Goal: Information Seeking & Learning: Learn about a topic

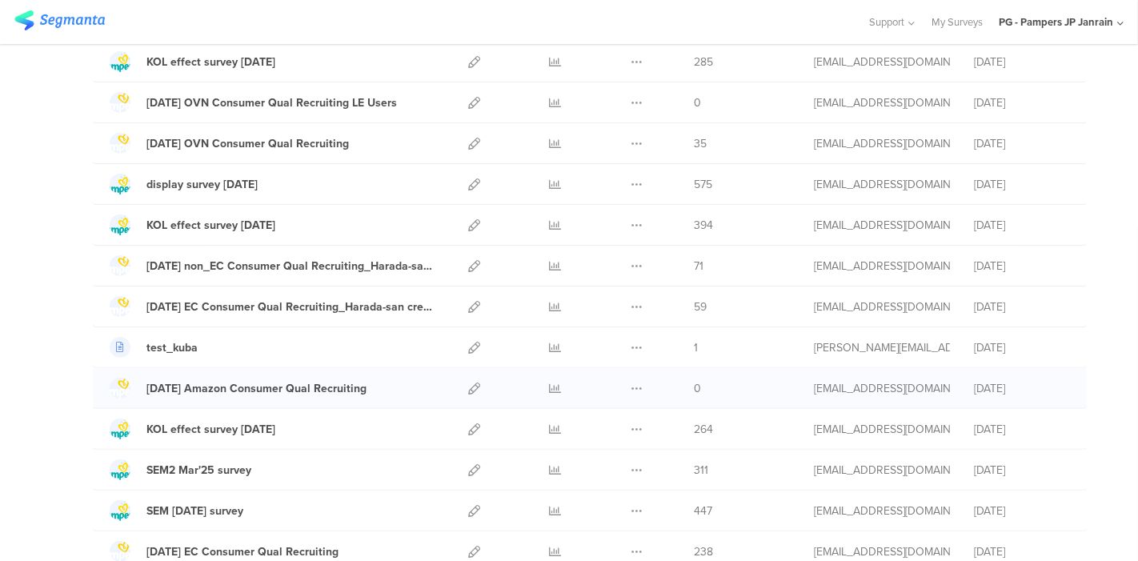
scroll to position [444, 0]
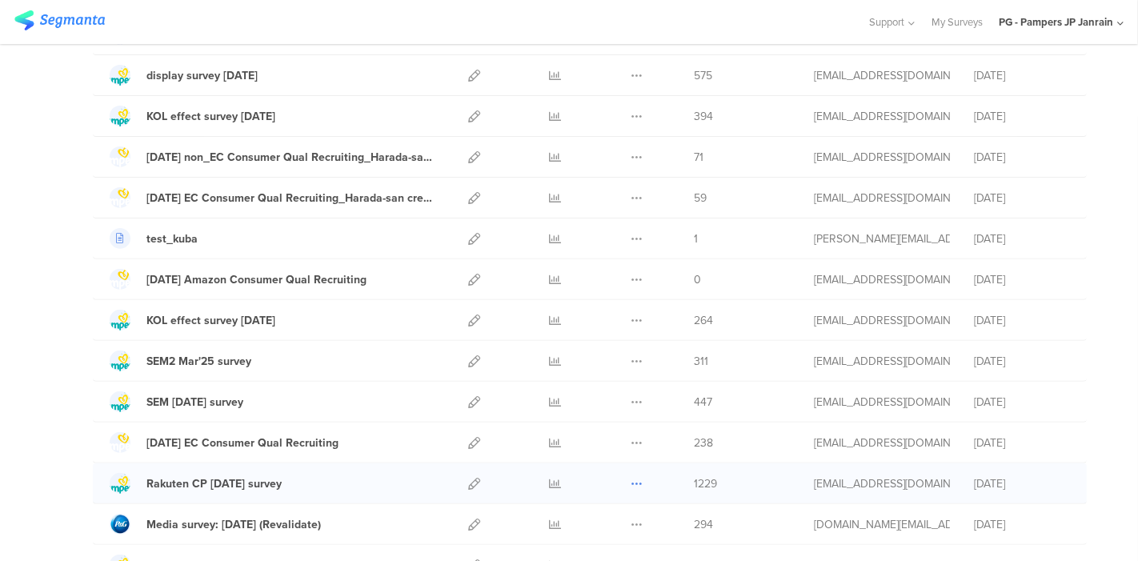
click at [630, 478] on icon at bounding box center [636, 484] width 12 height 12
click at [550, 478] on icon at bounding box center [556, 484] width 12 height 12
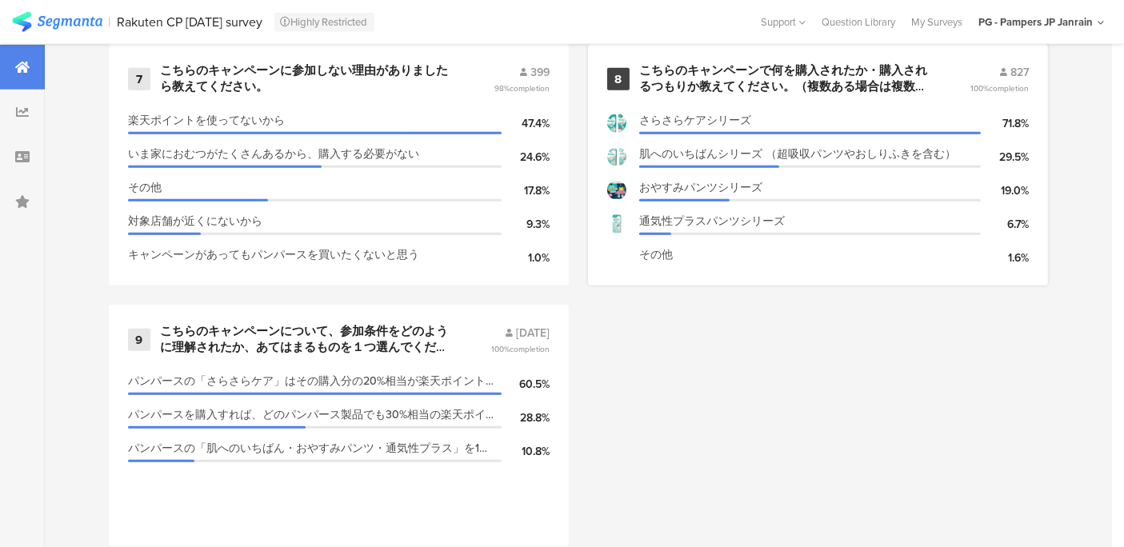
scroll to position [1067, 0]
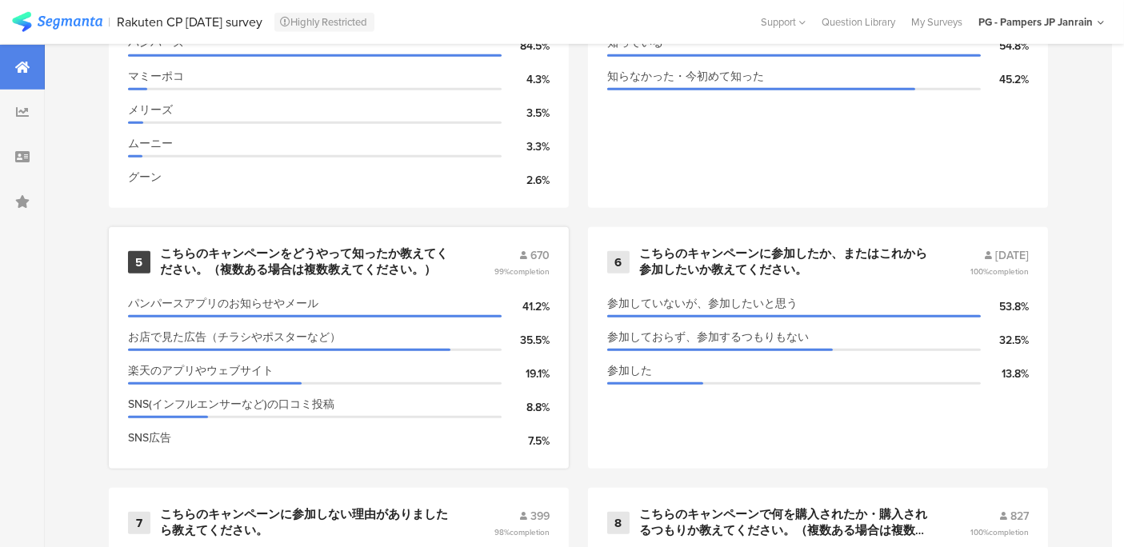
click at [388, 435] on div "SNS広告" at bounding box center [315, 438] width 374 height 17
click at [365, 262] on div "こちらのキャンペーンをどうやって知ったか教えてください。（複数ある場合は複数教えてください。）" at bounding box center [307, 261] width 295 height 31
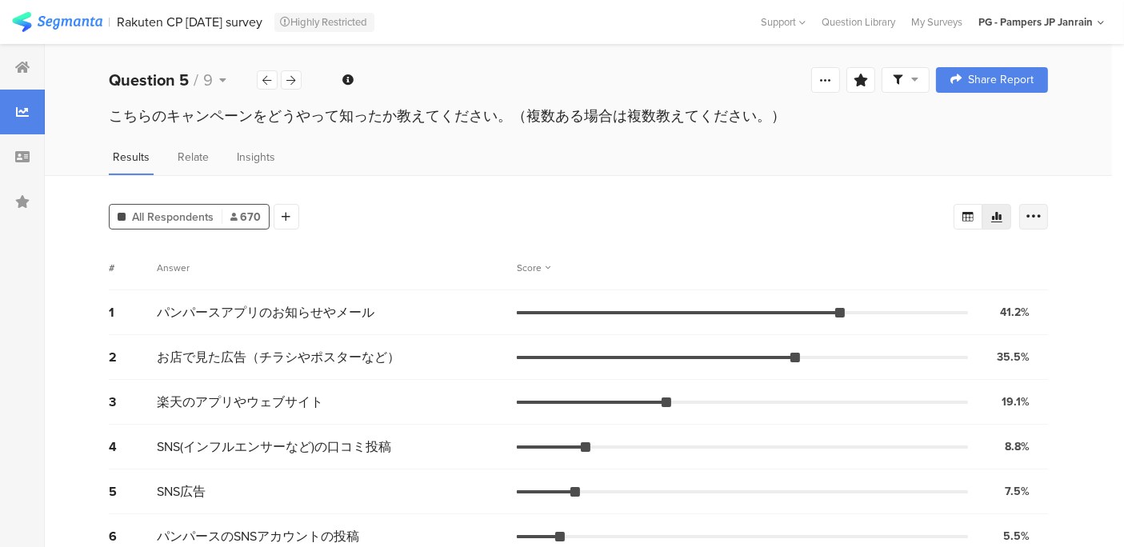
click at [1042, 222] on icon at bounding box center [1034, 217] width 16 height 16
click at [538, 206] on div "All Respondents 670 Add Segment" at bounding box center [531, 214] width 845 height 32
click at [1042, 219] on icon at bounding box center [1034, 217] width 16 height 16
click at [1048, 206] on div at bounding box center [1033, 217] width 29 height 26
click at [1042, 210] on icon at bounding box center [1034, 217] width 16 height 16
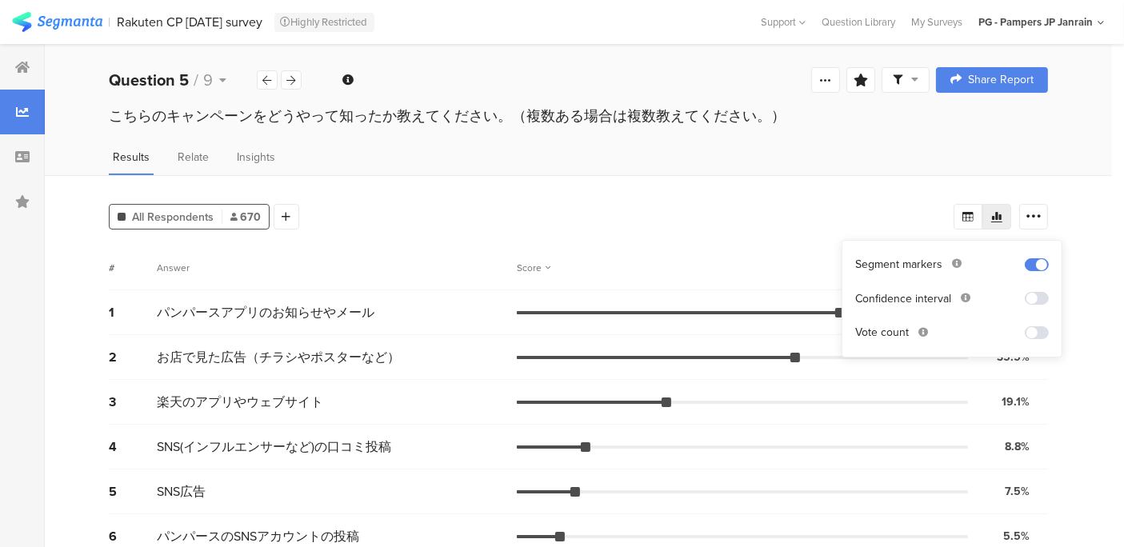
drag, startPoint x: 793, startPoint y: 239, endPoint x: 730, endPoint y: 238, distance: 63.2
click at [786, 239] on div "All Respondents 670 Add Segment # Answer Score 1 パンパースアプリのお知らせやメール 41.2% 276 vo…" at bounding box center [578, 440] width 1067 height 530
click at [199, 159] on span "Relate" at bounding box center [193, 157] width 31 height 17
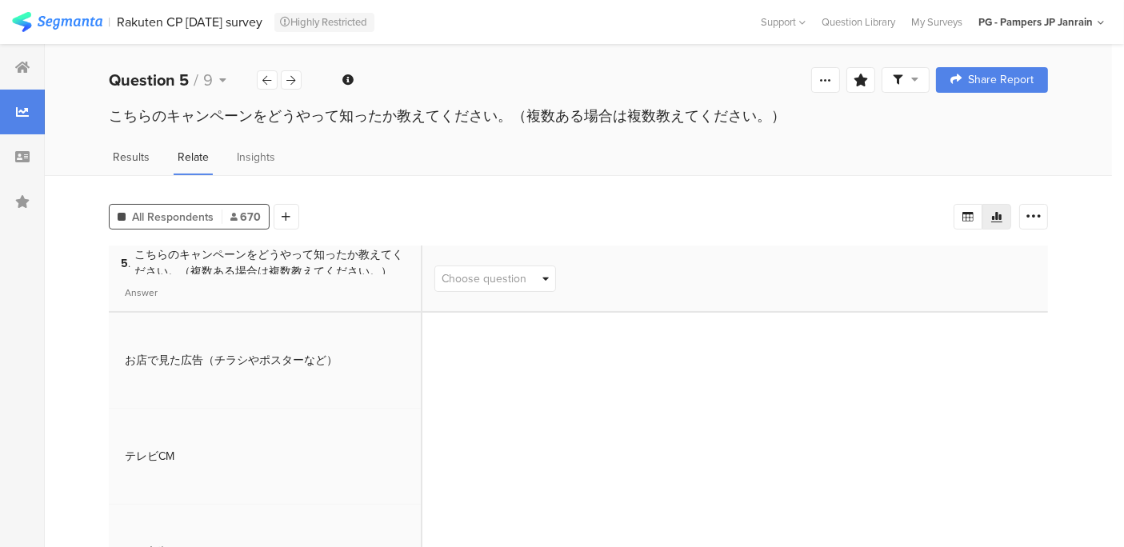
click at [151, 157] on div "Results Relate Insights" at bounding box center [578, 162] width 1067 height 26
click at [143, 158] on span "Results" at bounding box center [131, 157] width 37 height 17
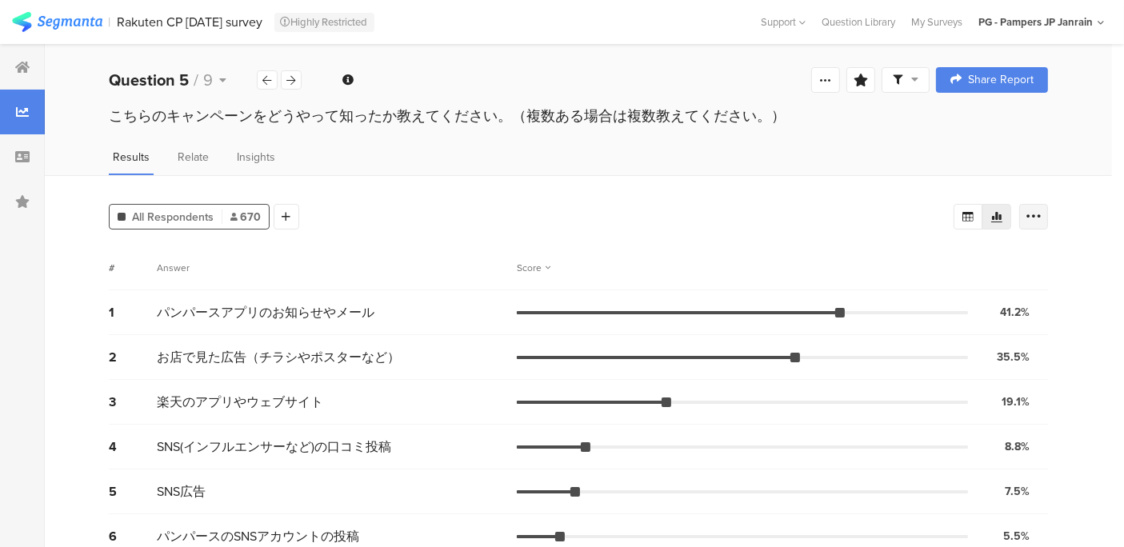
click at [1042, 217] on icon at bounding box center [1034, 217] width 16 height 16
click at [1079, 288] on div "All Respondents 670 Add Segment # Answer Score 1 パンパースアプリのお知らせやメール 41.2% 276 vo…" at bounding box center [578, 440] width 1067 height 530
click at [1038, 204] on div at bounding box center [1033, 217] width 29 height 26
click at [790, 197] on div "All Respondents 670 Add Segment # Answer Score 1 パンパースアプリのお知らせやメール 41.2% 276 vo…" at bounding box center [578, 440] width 1067 height 530
click at [1042, 220] on icon at bounding box center [1034, 217] width 16 height 16
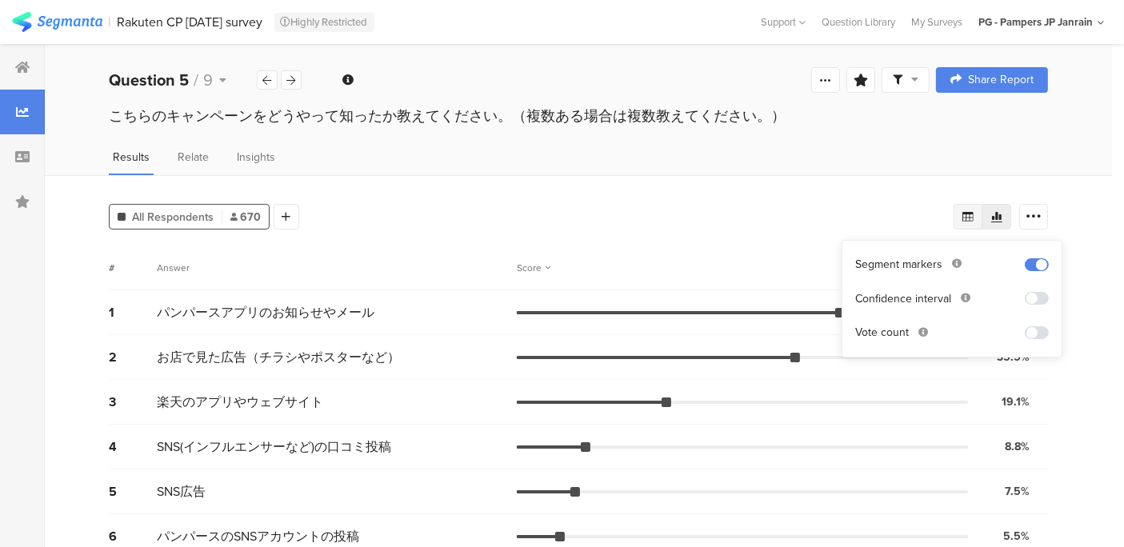
click at [975, 219] on icon at bounding box center [968, 216] width 13 height 13
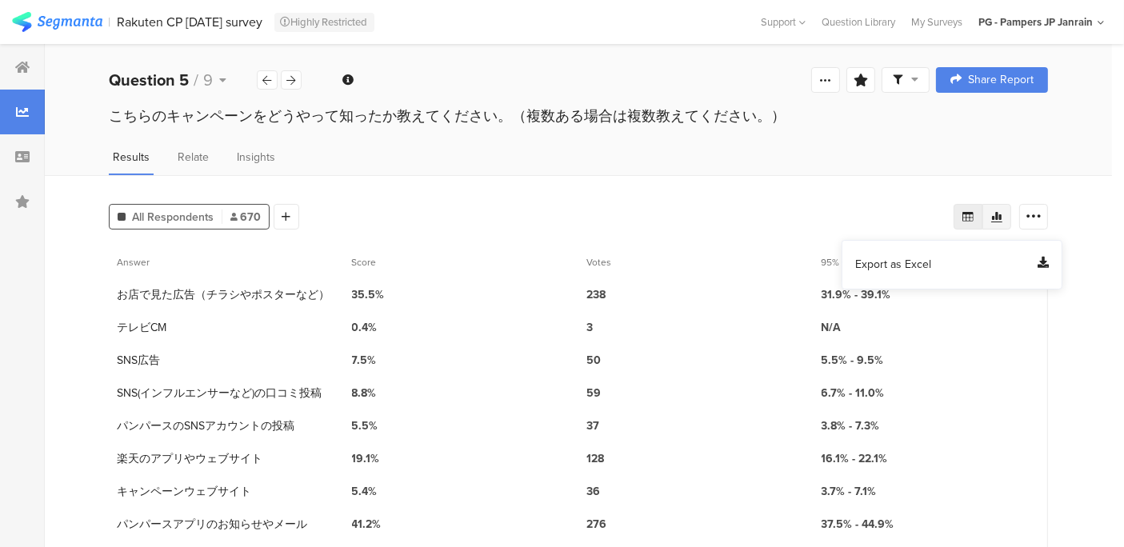
click at [1003, 216] on icon at bounding box center [996, 217] width 11 height 10
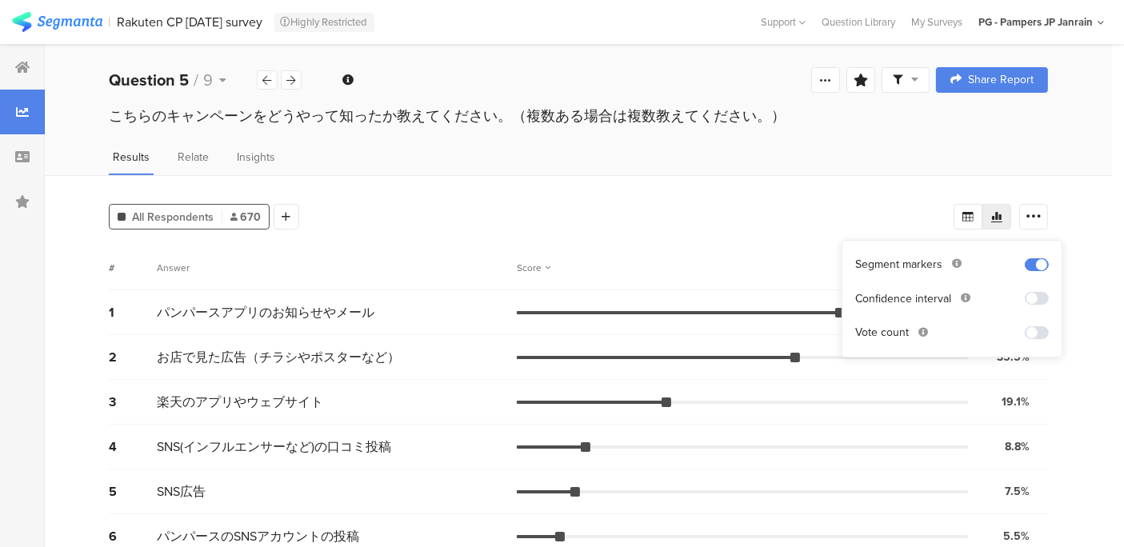
click at [1003, 216] on icon at bounding box center [996, 217] width 11 height 10
click at [788, 182] on div "All Respondents 670 Add Segment # Answer Score 1 パンパースアプリのお知らせやメール 41.2% 276 vo…" at bounding box center [578, 440] width 1067 height 530
click at [288, 220] on icon at bounding box center [286, 216] width 9 height 11
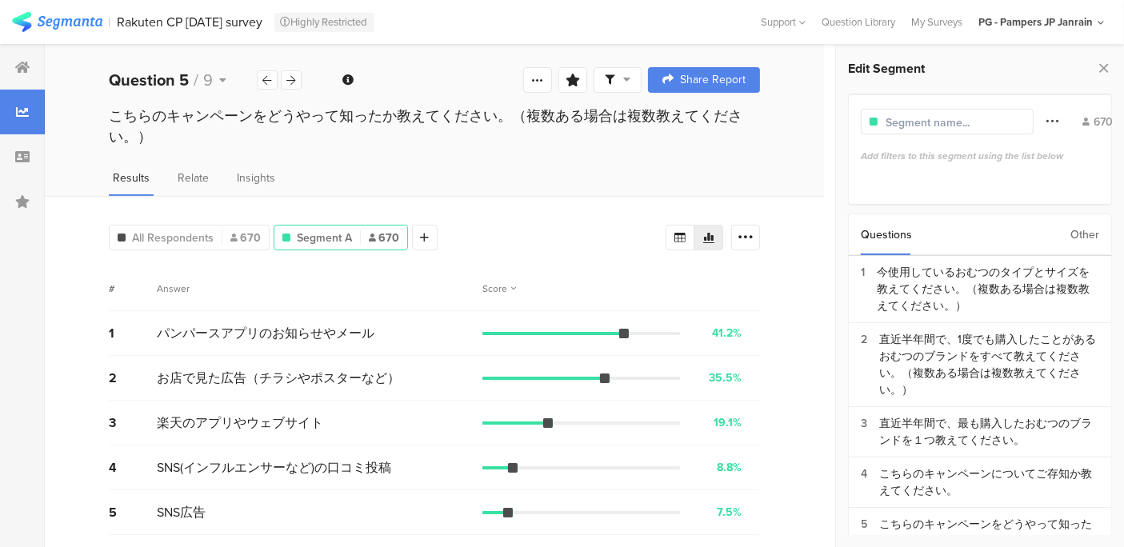
click at [1046, 126] on icon at bounding box center [1052, 120] width 13 height 21
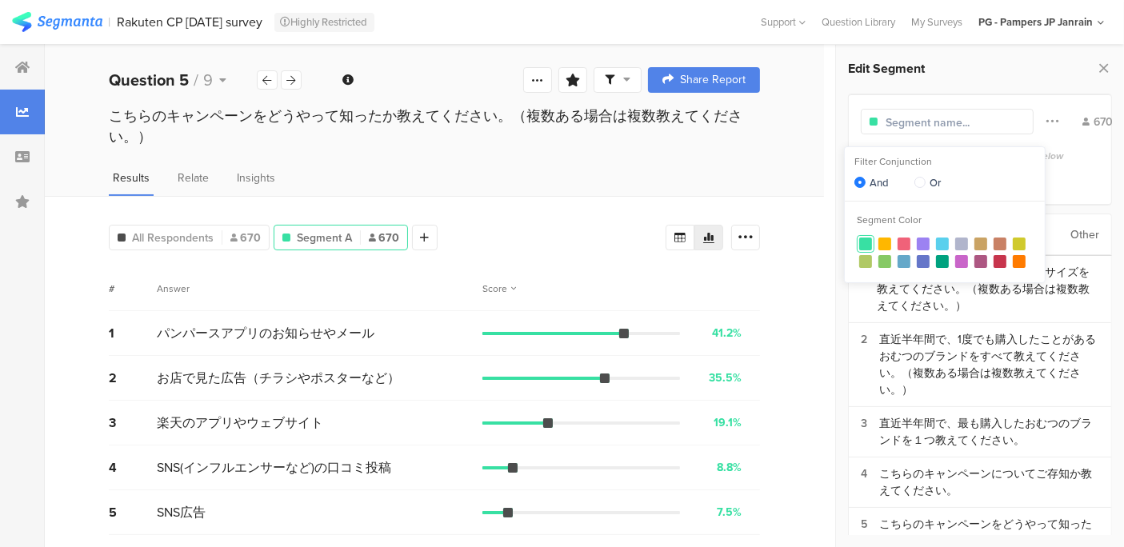
click at [796, 199] on div "All Respondents 670 Segment A 670 Add Segment # Answer Score 1 パンパースアプリのお知らせやメー…" at bounding box center [434, 461] width 779 height 530
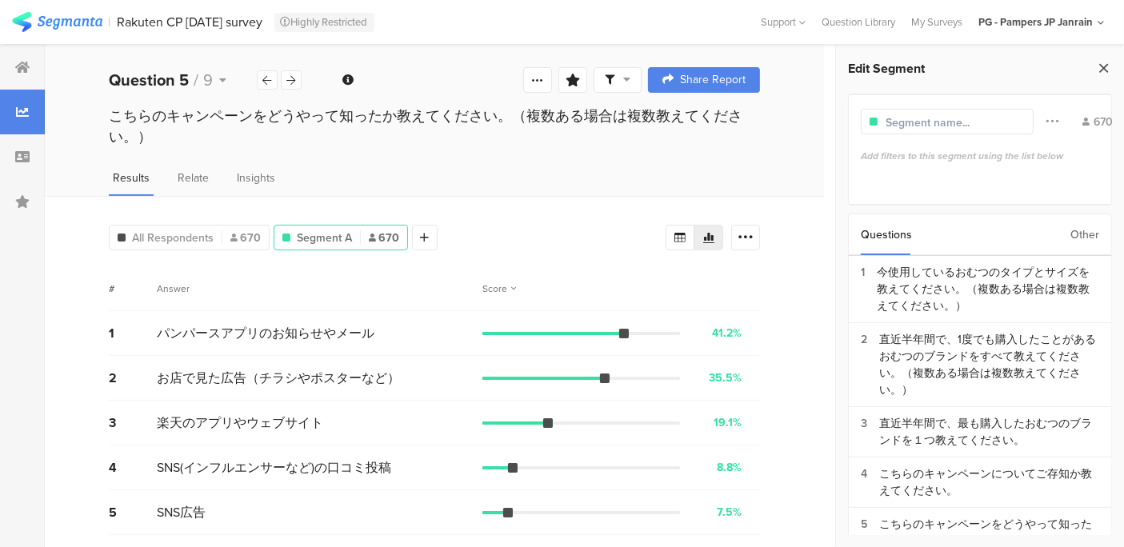
click at [1106, 70] on icon at bounding box center [1103, 68] width 17 height 22
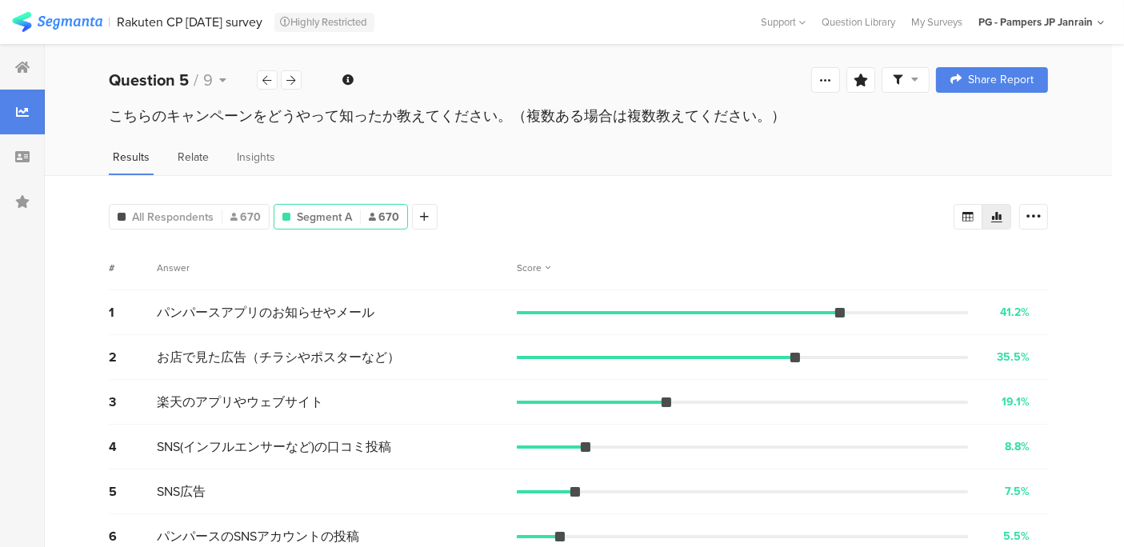
click at [190, 158] on span "Relate" at bounding box center [193, 157] width 31 height 17
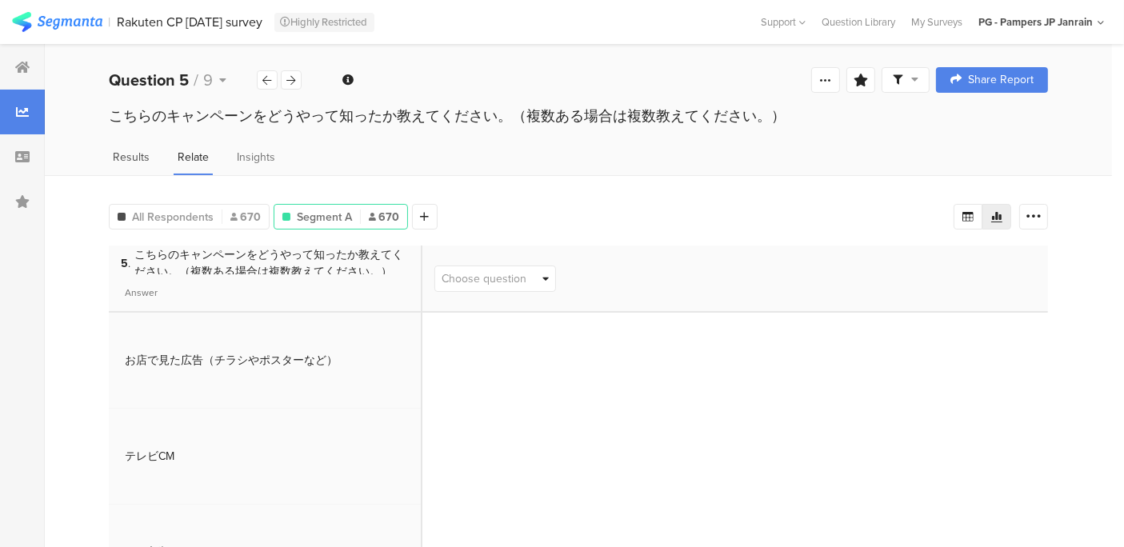
click at [130, 166] on span "Results" at bounding box center [131, 157] width 37 height 17
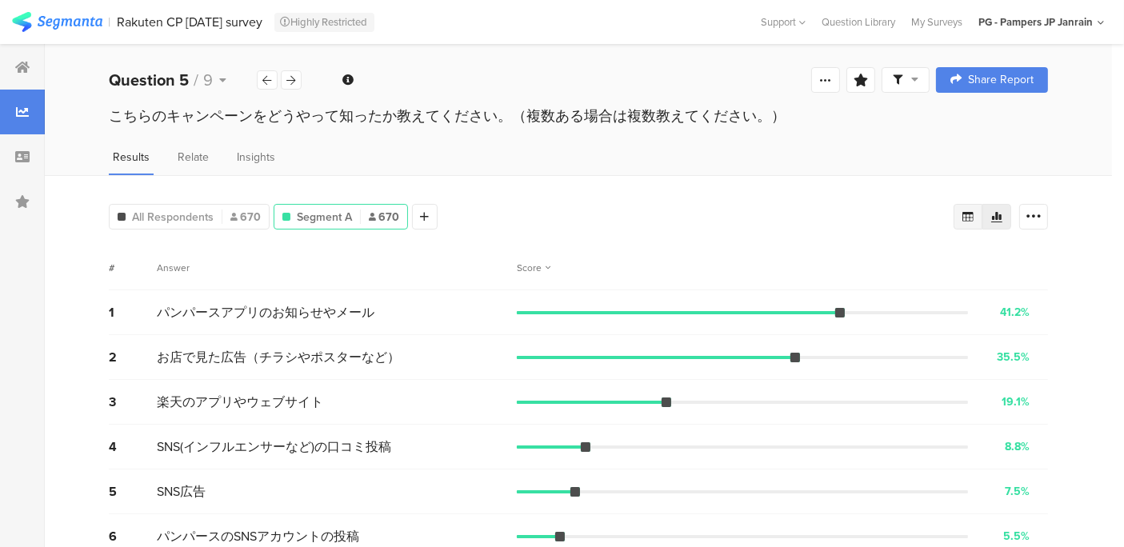
click at [983, 220] on div at bounding box center [968, 217] width 29 height 26
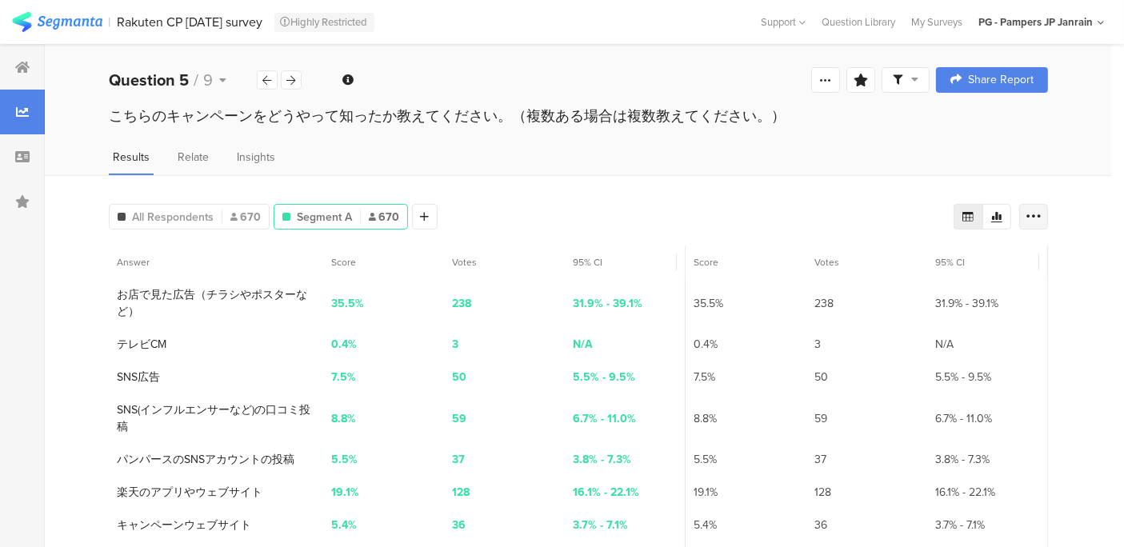
click at [1036, 217] on div at bounding box center [1033, 217] width 29 height 26
click at [1003, 218] on div at bounding box center [997, 217] width 29 height 26
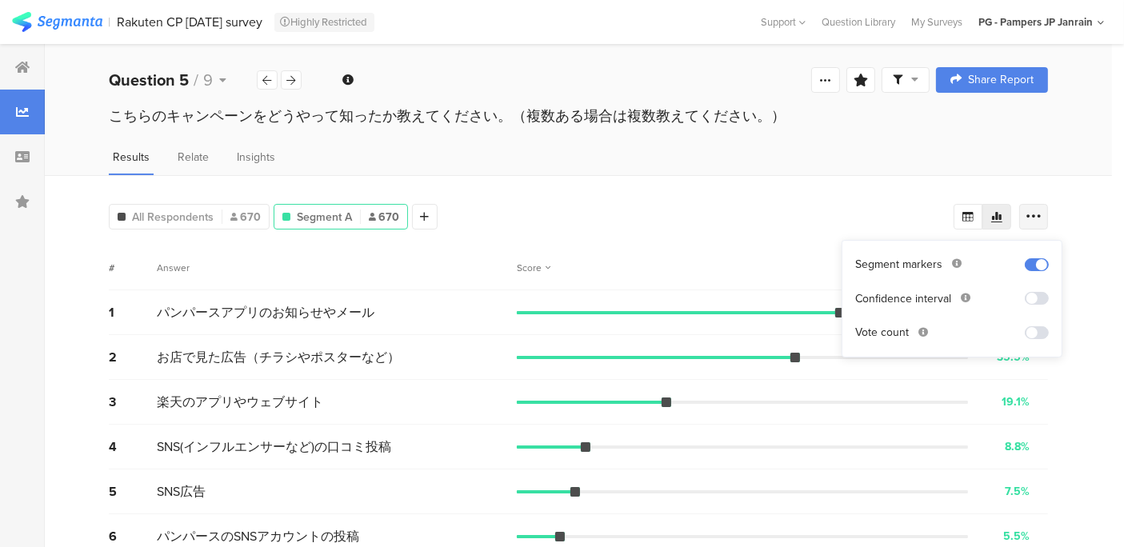
click at [1040, 216] on icon at bounding box center [1034, 217] width 16 height 16
click at [1044, 334] on span at bounding box center [1037, 332] width 24 height 13
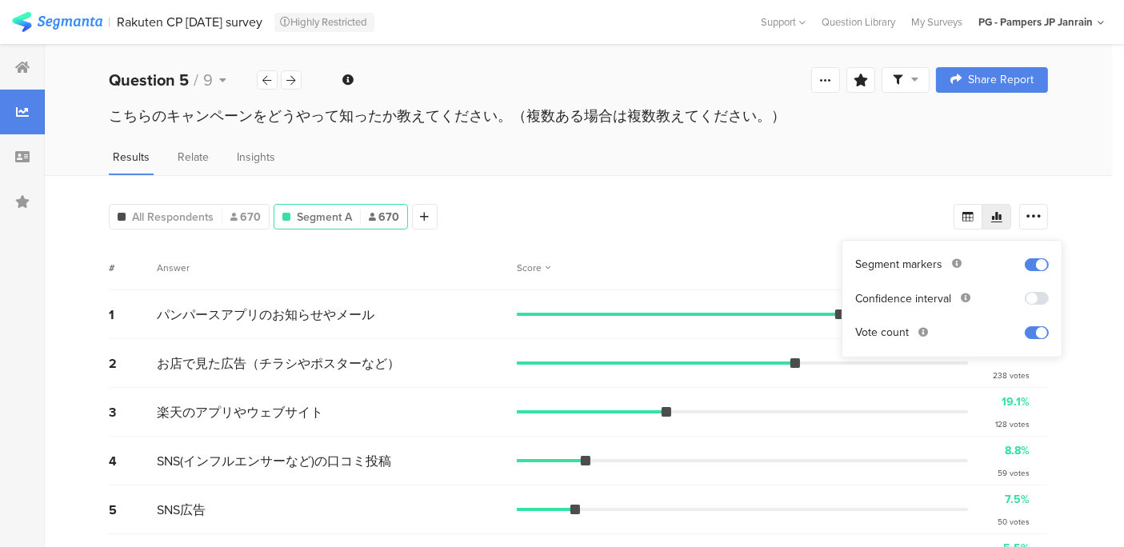
click at [1036, 298] on span at bounding box center [1037, 298] width 24 height 13
click at [1041, 261] on span at bounding box center [1037, 264] width 24 height 13
click at [358, 250] on icon at bounding box center [356, 250] width 36 height 26
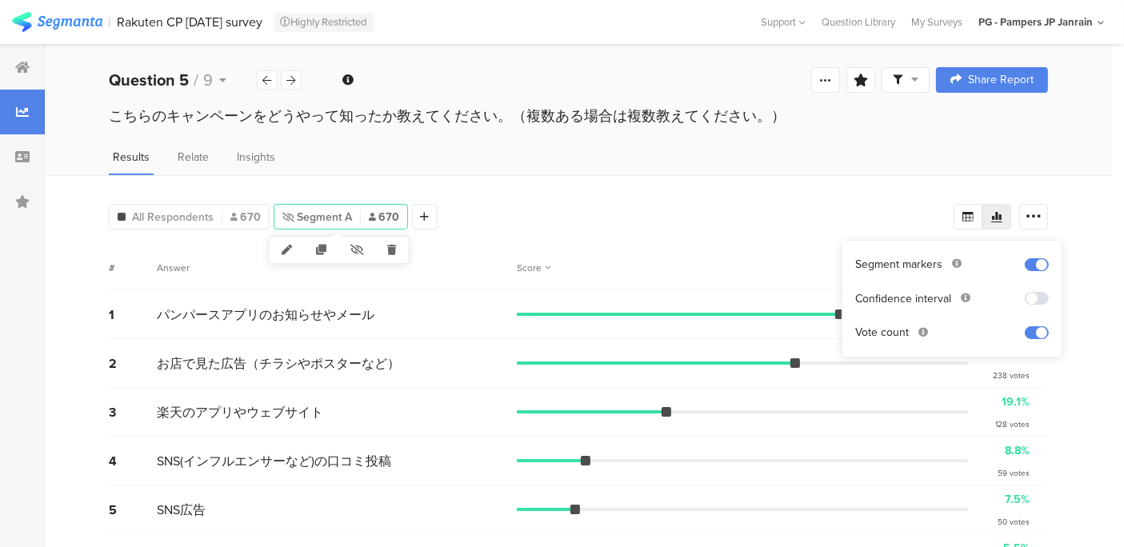
click at [358, 250] on icon at bounding box center [356, 250] width 37 height 26
drag, startPoint x: 388, startPoint y: 214, endPoint x: 350, endPoint y: 213, distance: 37.6
click at [350, 213] on div "Segment A 670" at bounding box center [340, 217] width 133 height 17
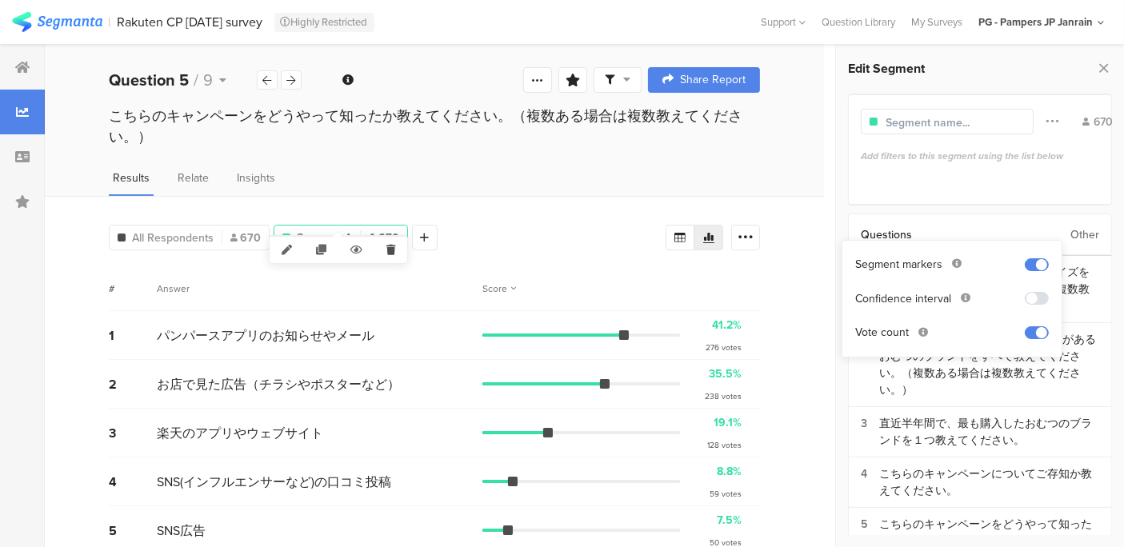
drag, startPoint x: 384, startPoint y: 222, endPoint x: 380, endPoint y: 248, distance: 25.9
click at [380, 248] on icon at bounding box center [390, 250] width 33 height 26
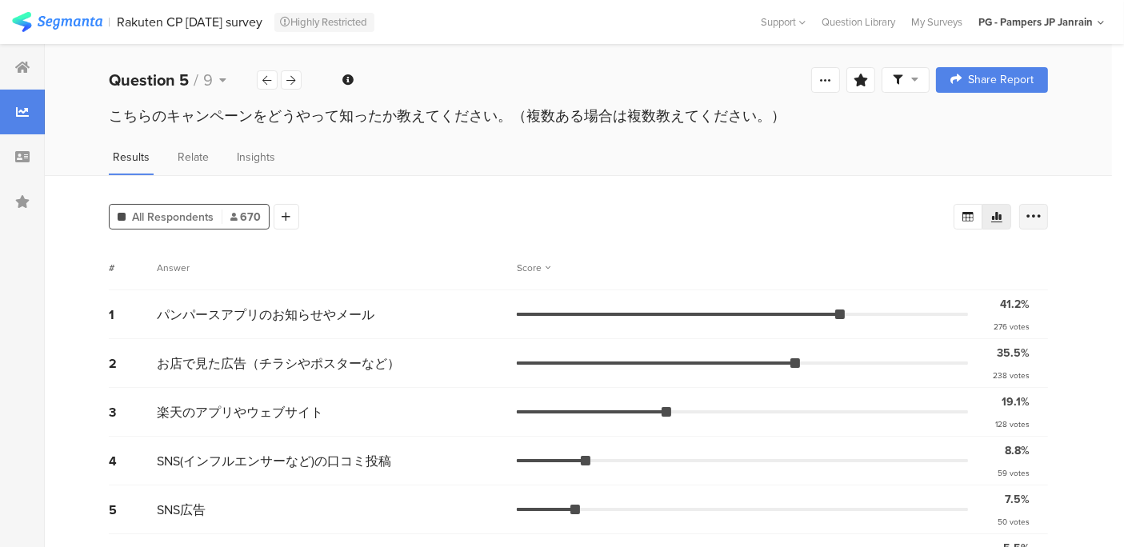
click at [1042, 225] on icon at bounding box center [1034, 217] width 16 height 16
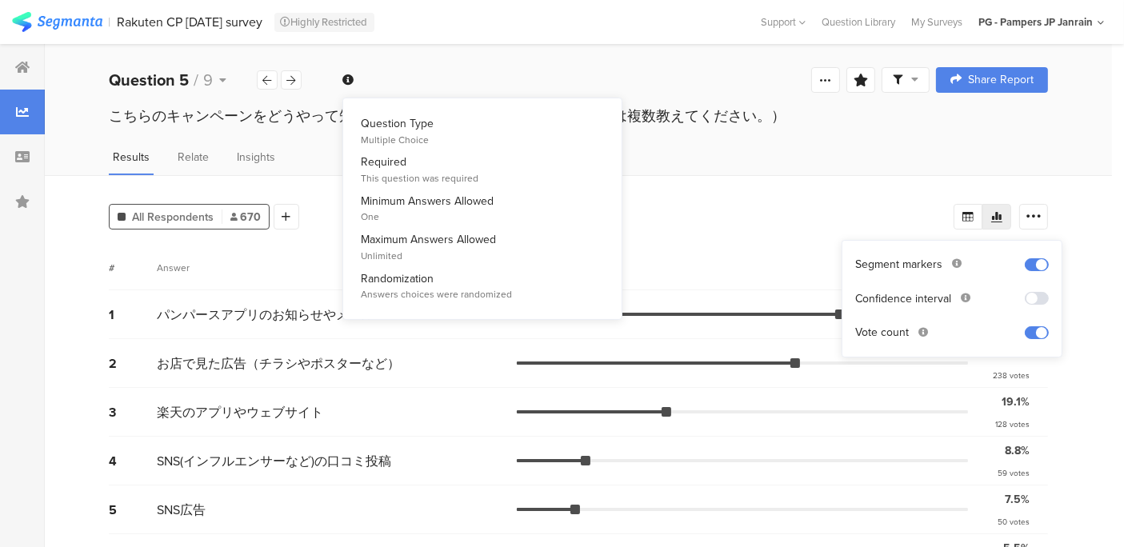
click at [350, 77] on icon at bounding box center [347, 79] width 11 height 11
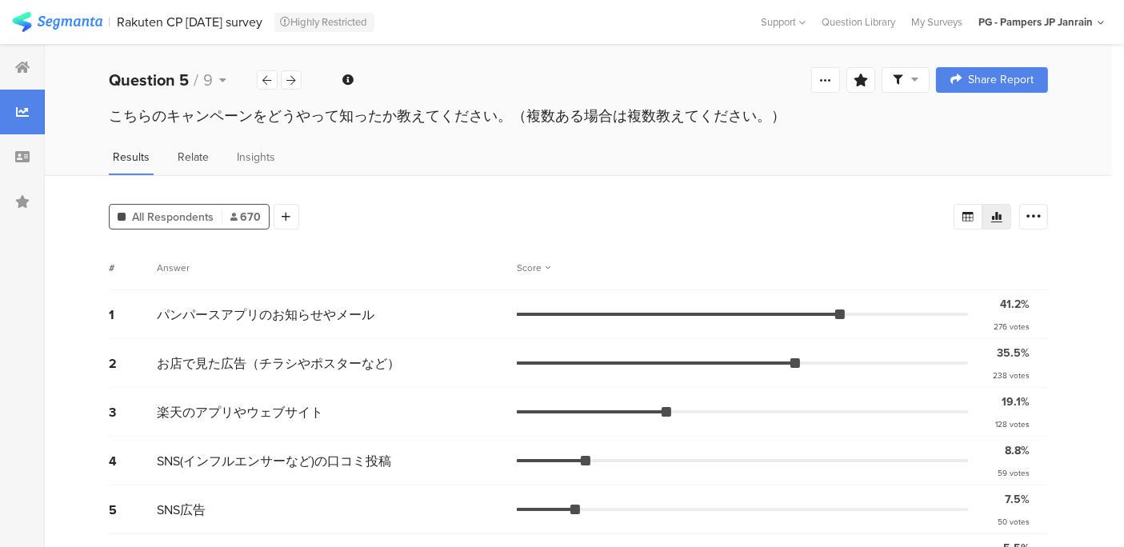
click at [178, 163] on span "Relate" at bounding box center [193, 157] width 31 height 17
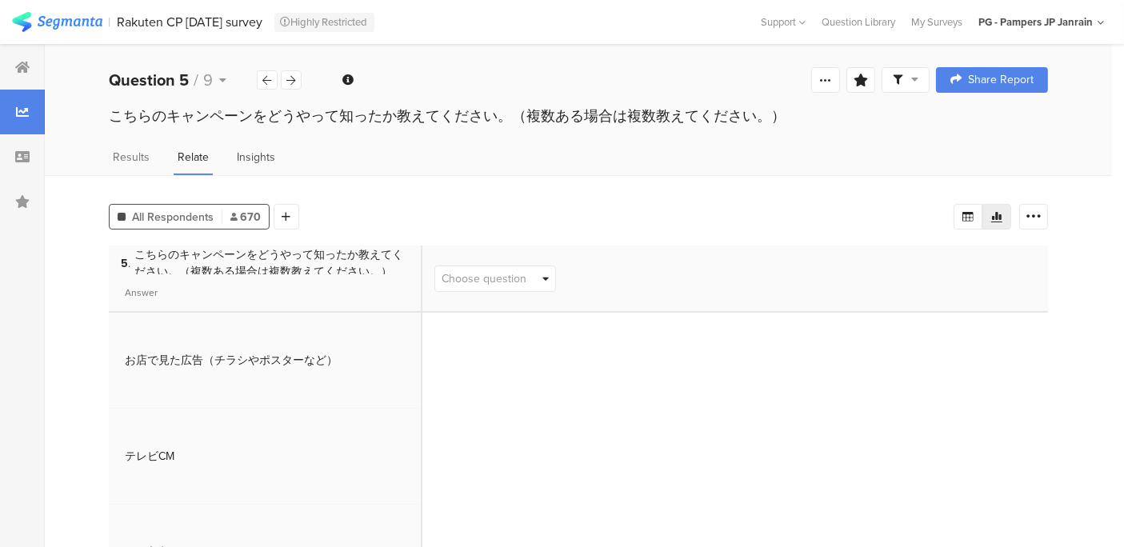
click at [234, 162] on div "Insights" at bounding box center [256, 162] width 46 height 26
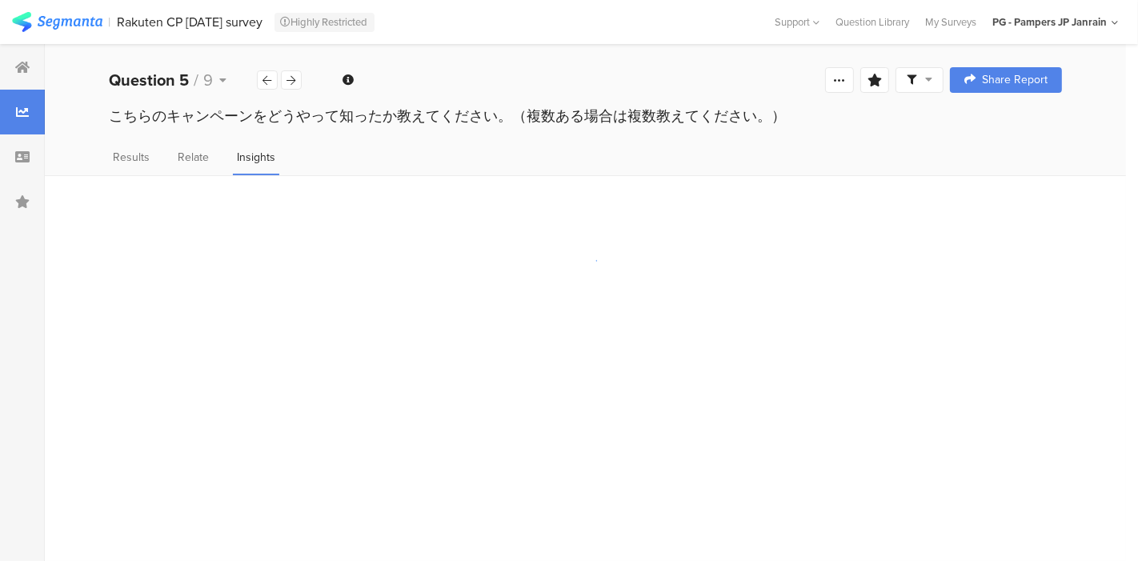
click at [102, 148] on div "こちらのキャンペーンをどうやって知ったか教えてください。（複数ある場合は複数教えてください。）" at bounding box center [585, 131] width 1081 height 51
click at [133, 163] on span "Results" at bounding box center [131, 157] width 37 height 17
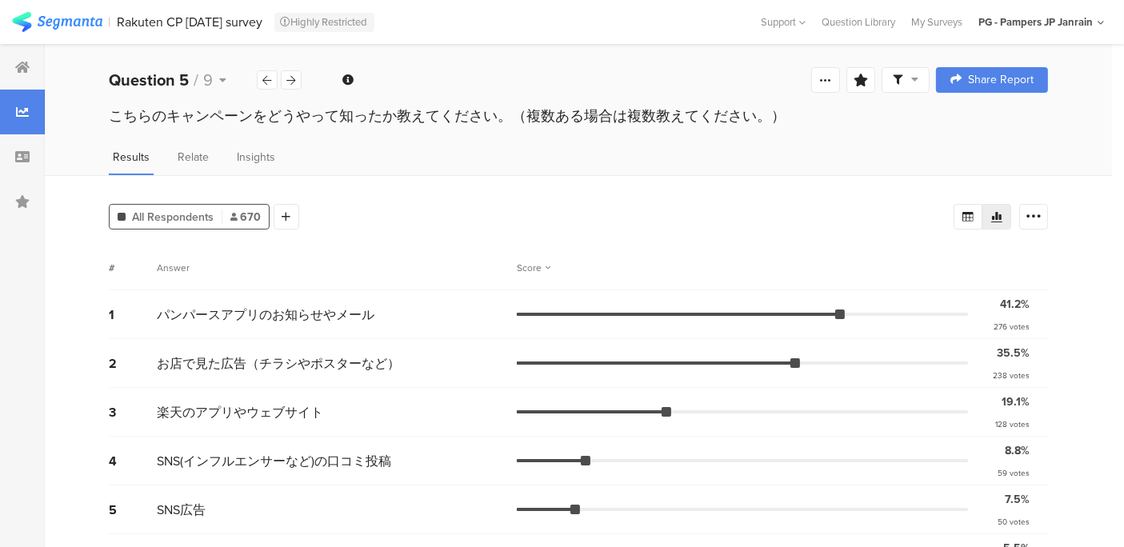
scroll to position [184, 0]
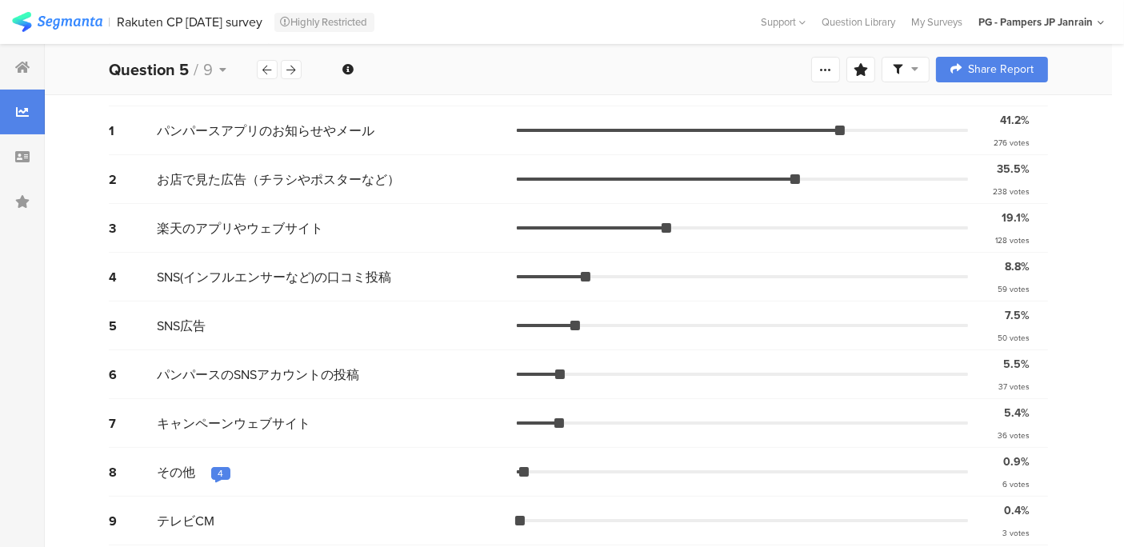
drag, startPoint x: 1092, startPoint y: 248, endPoint x: 1064, endPoint y: 251, distance: 28.2
click at [1092, 248] on div "All Respondents 670 Add Segment # Answer Score 1 パンパースアプリのお知らせやメール 41.2% 276 vo…" at bounding box center [578, 274] width 1067 height 566
